Goal: Information Seeking & Learning: Learn about a topic

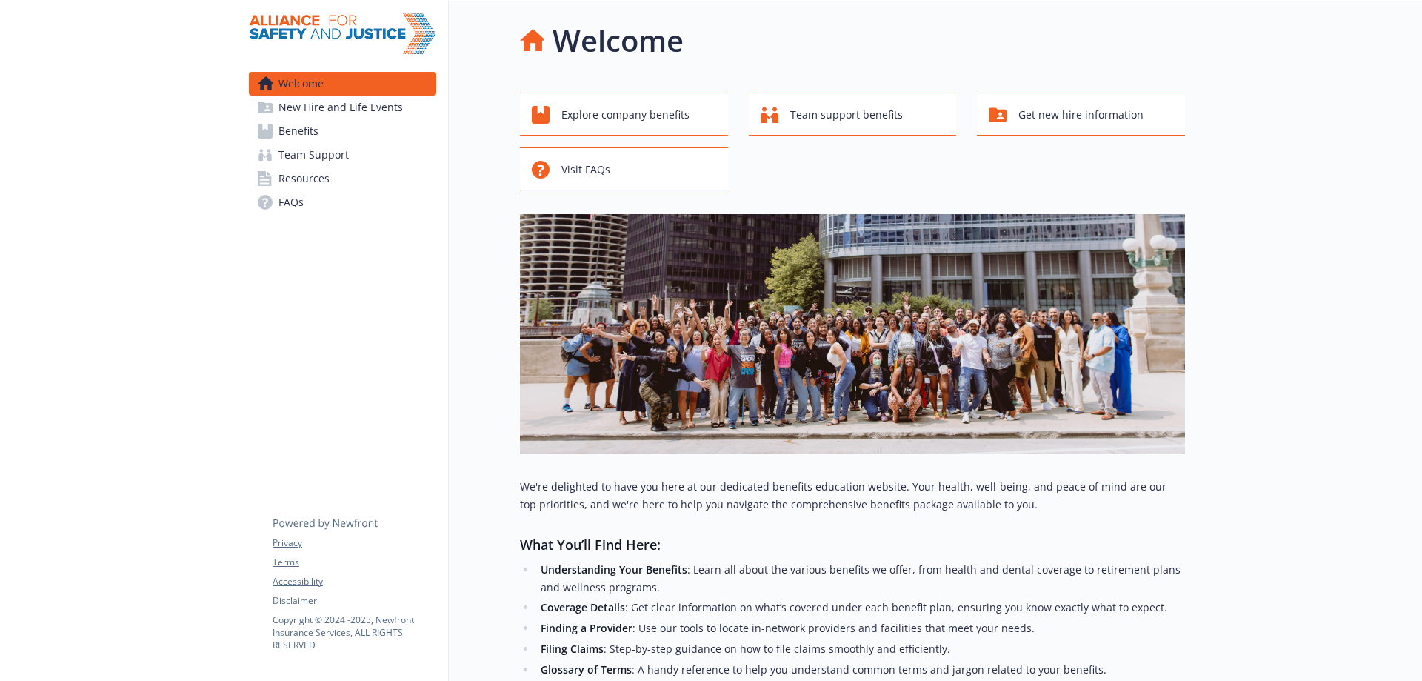
click at [342, 131] on link "Benefits" at bounding box center [342, 131] width 187 height 24
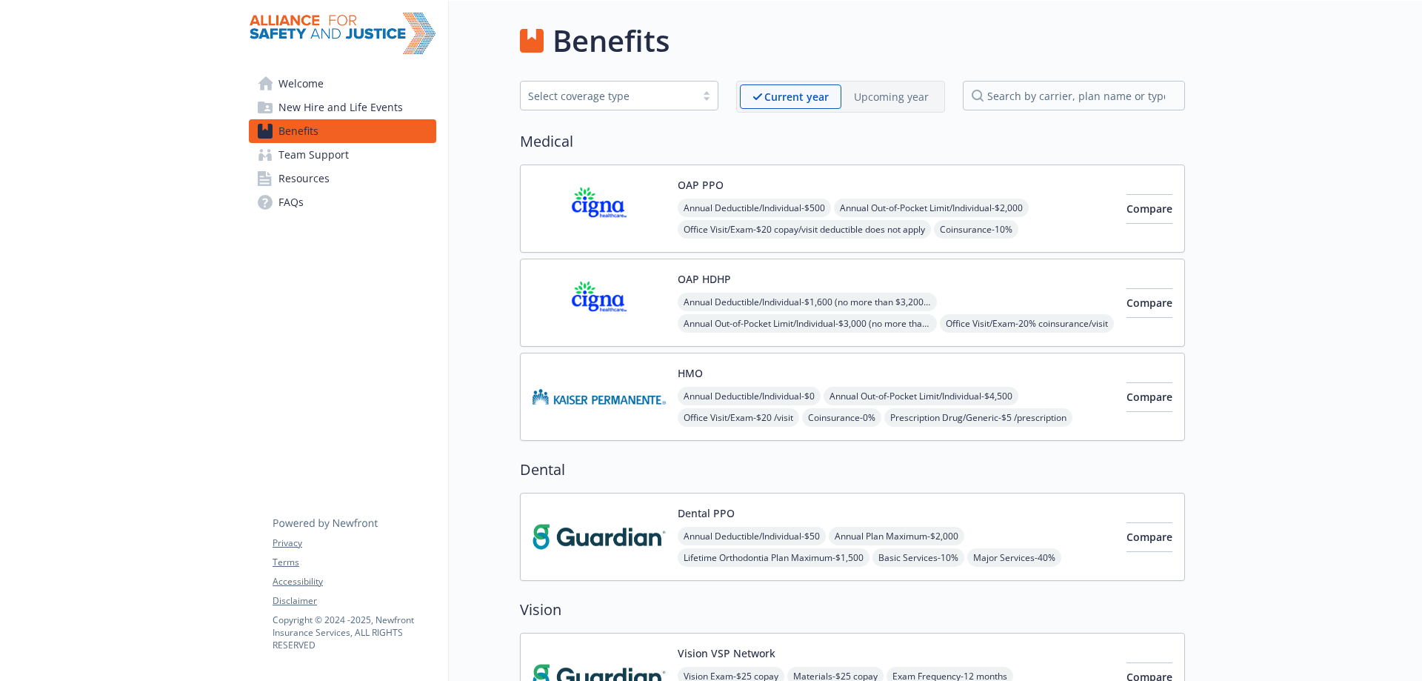
click at [785, 369] on div "HMO Annual Deductible/Individual - $0 Annual Out-of-Pocket Limit/Individual - $…" at bounding box center [896, 396] width 437 height 63
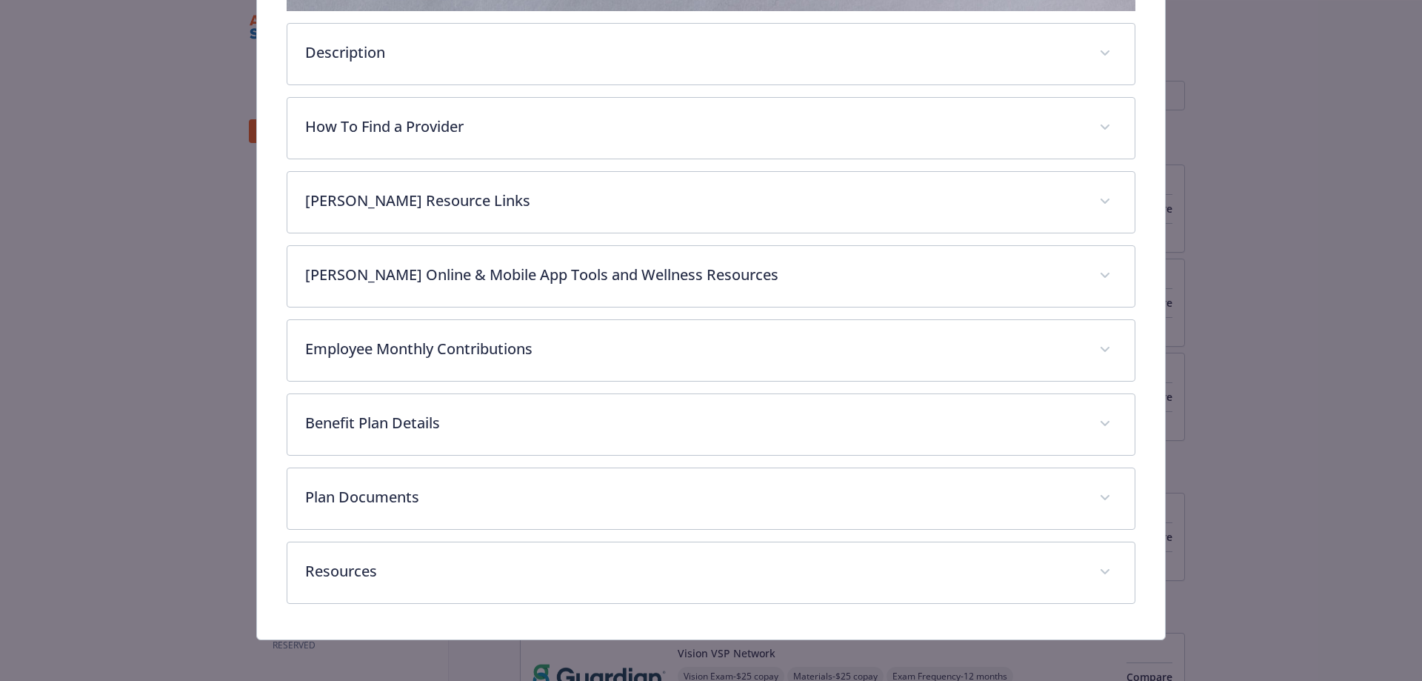
scroll to position [508, 0]
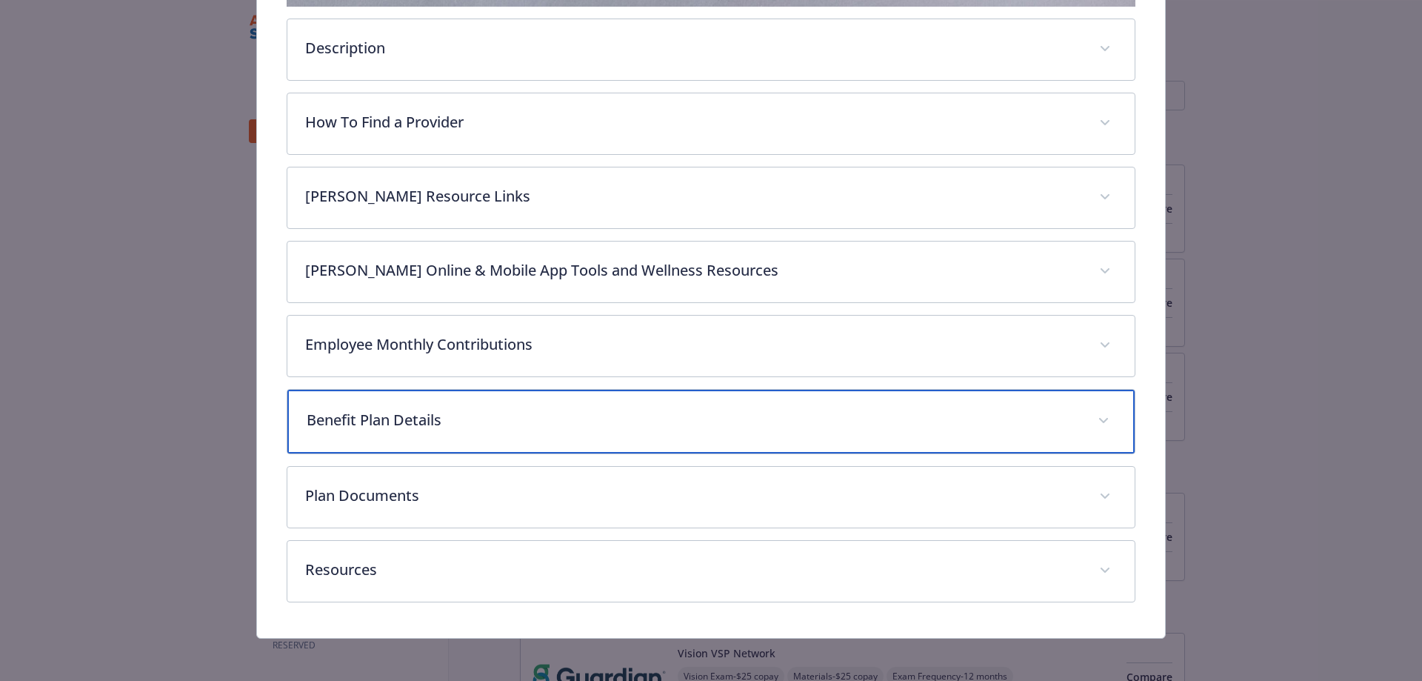
click at [573, 409] on p "Benefit Plan Details" at bounding box center [694, 420] width 774 height 22
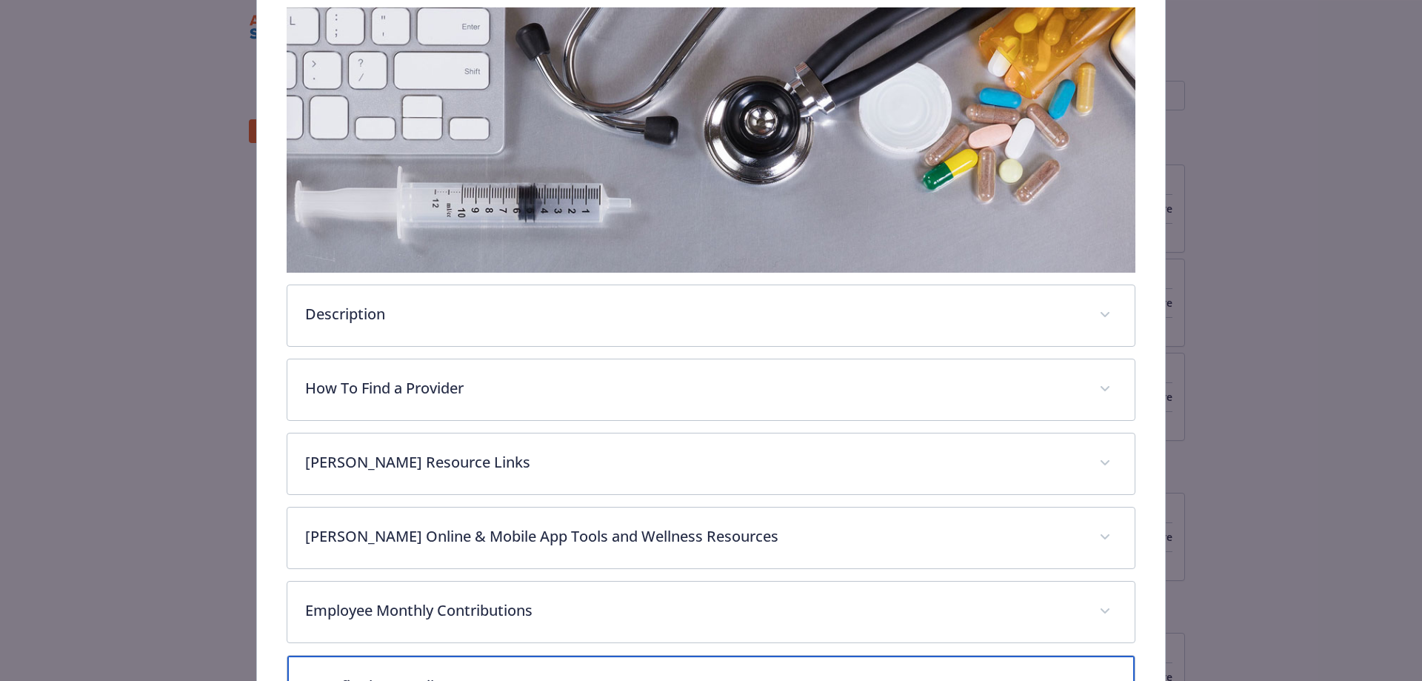
scroll to position [212, 0]
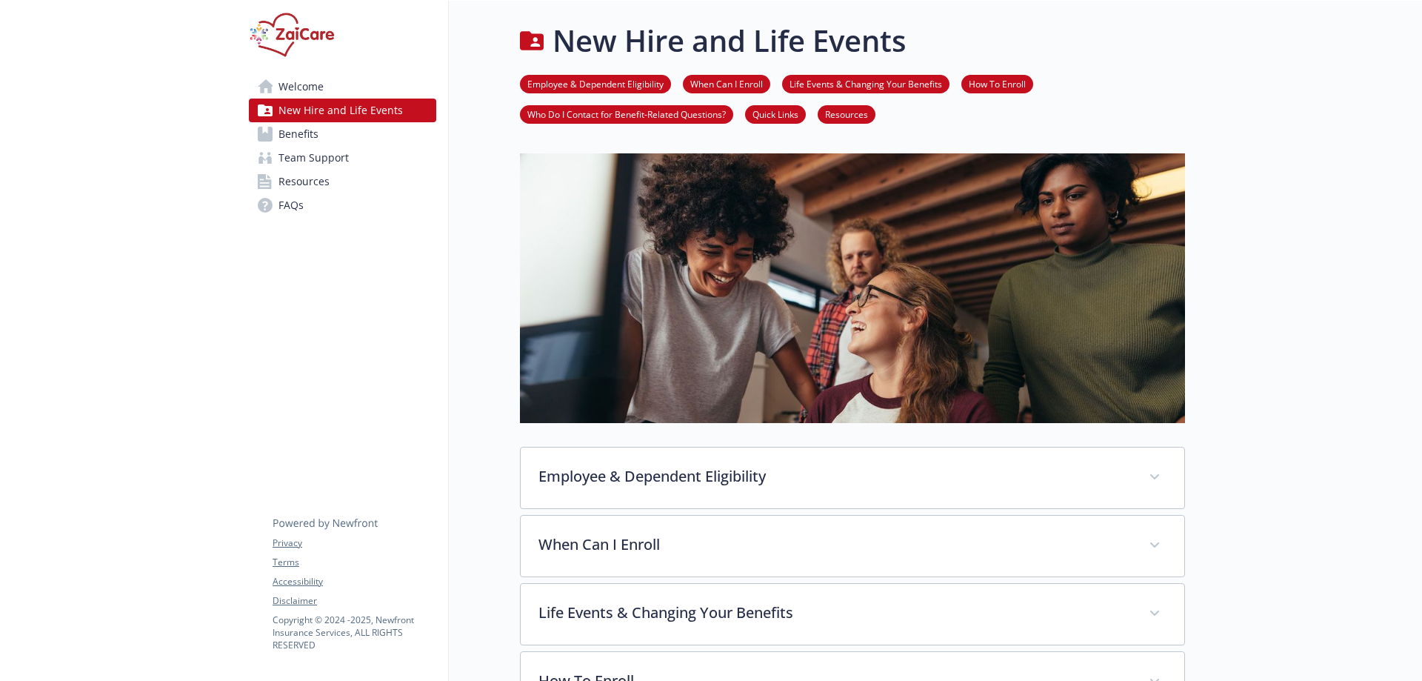
scroll to position [592, 0]
